Goal: Complete application form

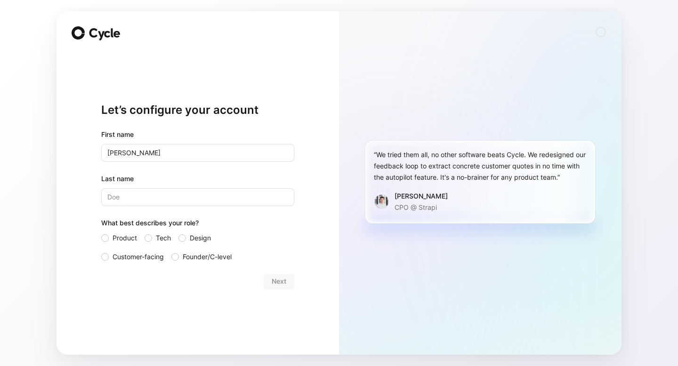
type input "[PERSON_NAME]"
click at [132, 194] on input "Last name" at bounding box center [197, 197] width 193 height 18
type input "[PERSON_NAME]"
click at [126, 233] on span "Product" at bounding box center [125, 238] width 24 height 11
click at [101, 233] on input "Product" at bounding box center [101, 233] width 0 height 0
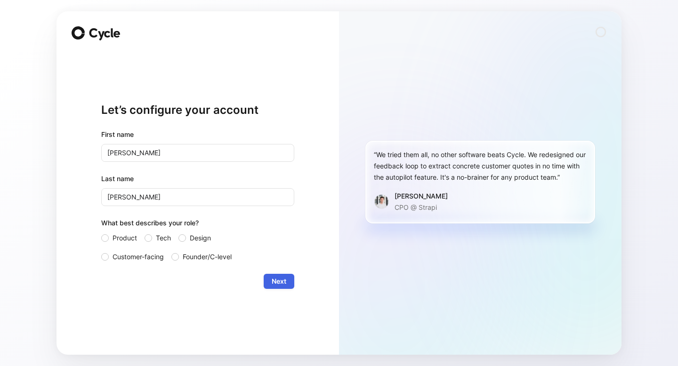
click at [283, 285] on span "Next" at bounding box center [279, 281] width 15 height 11
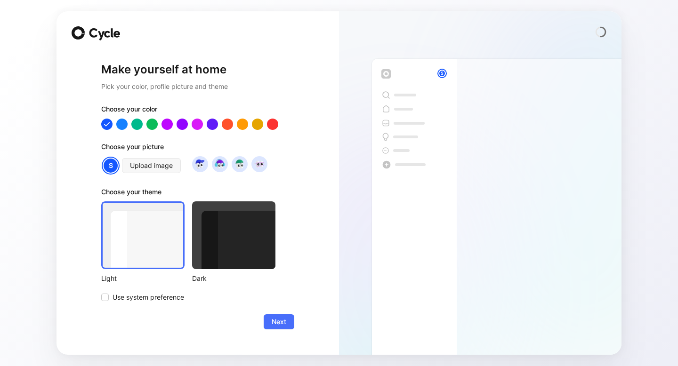
click at [244, 281] on div "Dark" at bounding box center [233, 278] width 83 height 11
click at [241, 257] on div at bounding box center [233, 236] width 83 height 68
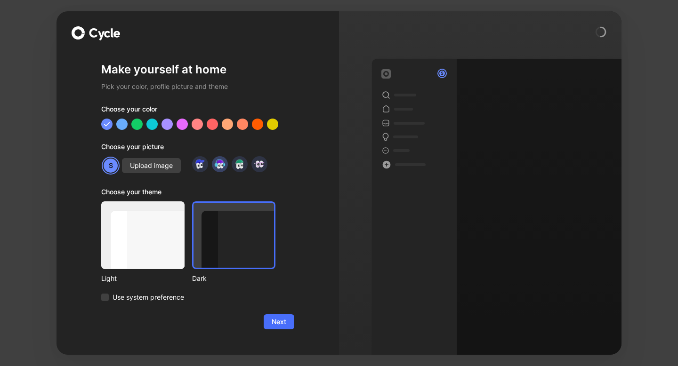
click at [218, 163] on img at bounding box center [219, 164] width 13 height 13
click at [282, 320] on span "Next" at bounding box center [279, 321] width 15 height 11
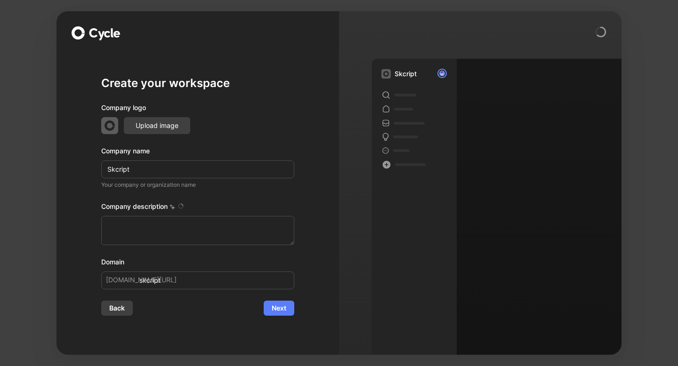
type textarea "SEEK by Skcript is an invite only platform where great talent finds great compa…"
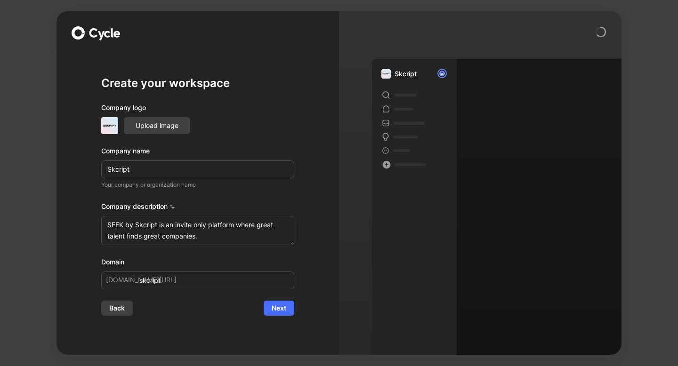
click at [197, 168] on input "Skcript" at bounding box center [197, 170] width 193 height 18
type input "A"
type input "a"
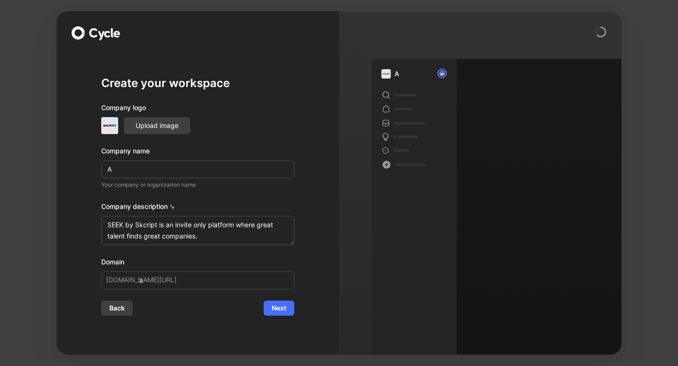
type input "Av"
type input "av"
type input "Avr"
type input "avr"
type input "Avro"
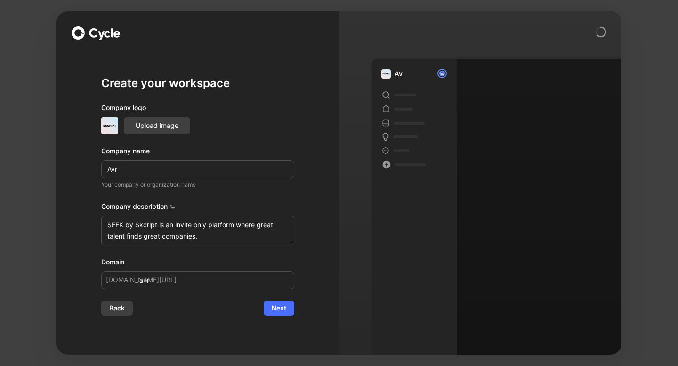
type input "avro"
type input "Avro"
click at [224, 233] on textarea "SEEK by Skcript is an invite only platform where great talent finds great compa…" at bounding box center [197, 230] width 193 height 29
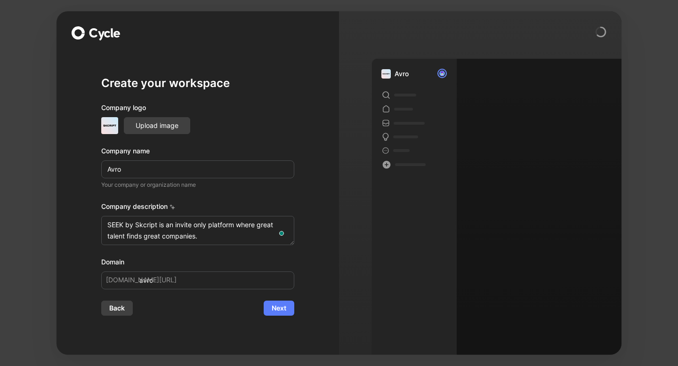
click at [278, 305] on span "Next" at bounding box center [279, 308] width 15 height 11
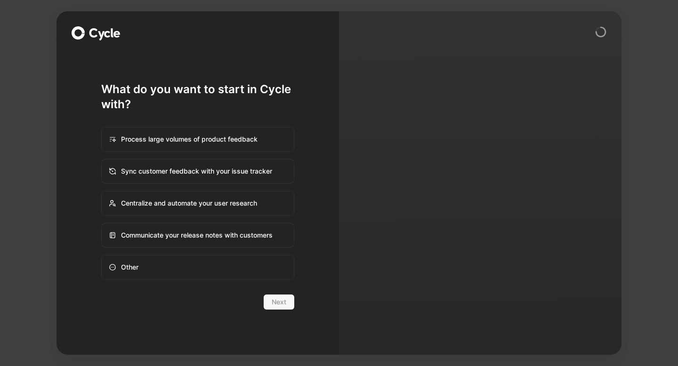
click at [155, 272] on div "Other" at bounding box center [197, 267] width 191 height 23
click at [102, 256] on input "Other" at bounding box center [102, 256] width 0 height 0
radio input "true"
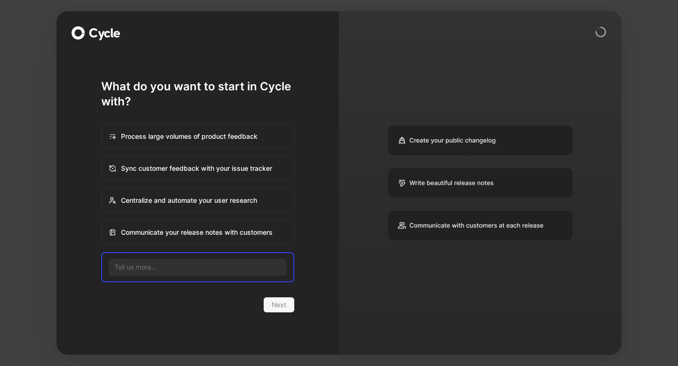
click at [194, 240] on div "Communicate your release notes with customers" at bounding box center [197, 232] width 191 height 23
click at [102, 221] on input "Communicate your release notes with customers" at bounding box center [102, 221] width 0 height 0
radio input "true"
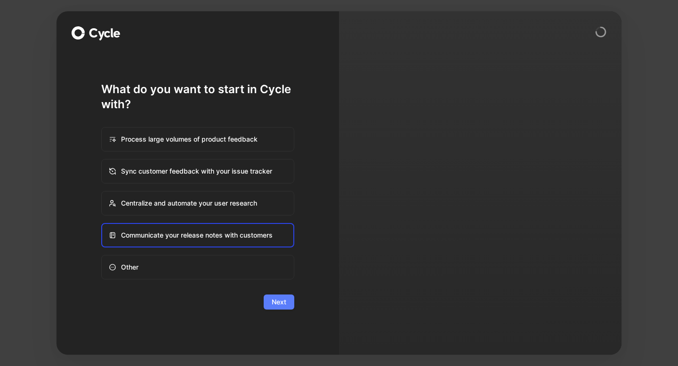
click at [283, 295] on button "Next" at bounding box center [279, 302] width 31 height 15
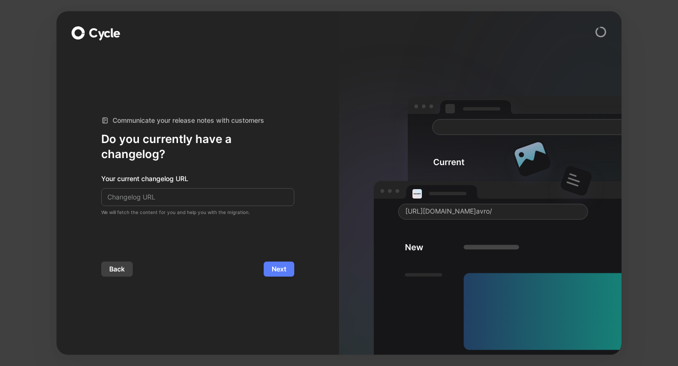
click at [287, 270] on button "Next" at bounding box center [279, 269] width 31 height 15
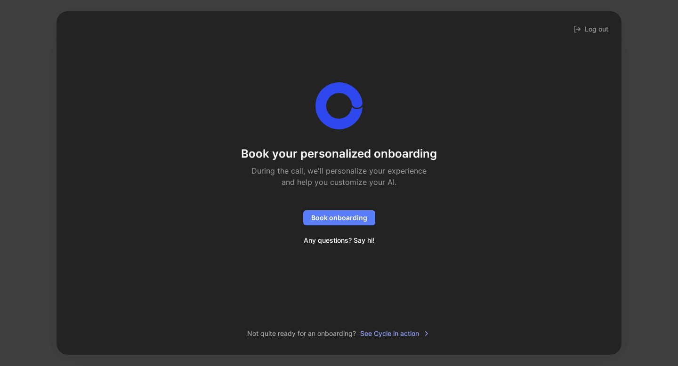
click at [348, 218] on span "Book onboarding" at bounding box center [339, 217] width 56 height 11
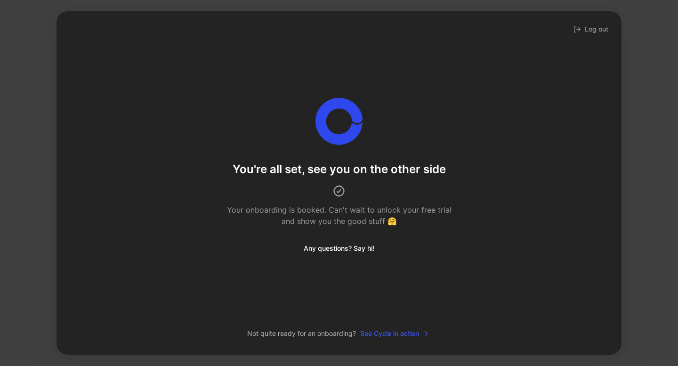
click at [420, 332] on span "See Cycle in action" at bounding box center [395, 333] width 70 height 11
